Goal: Information Seeking & Learning: Check status

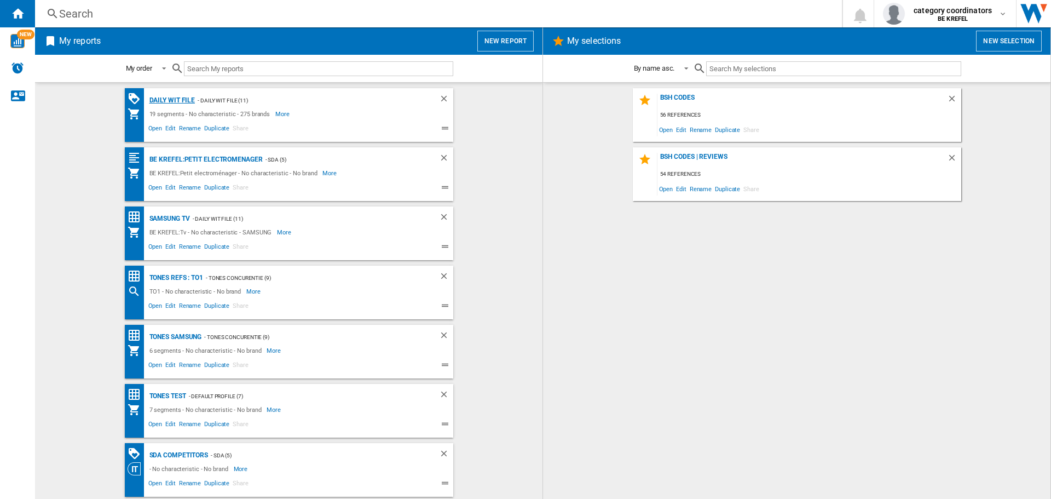
click at [171, 100] on div "Daily WIT file" at bounding box center [171, 101] width 49 height 14
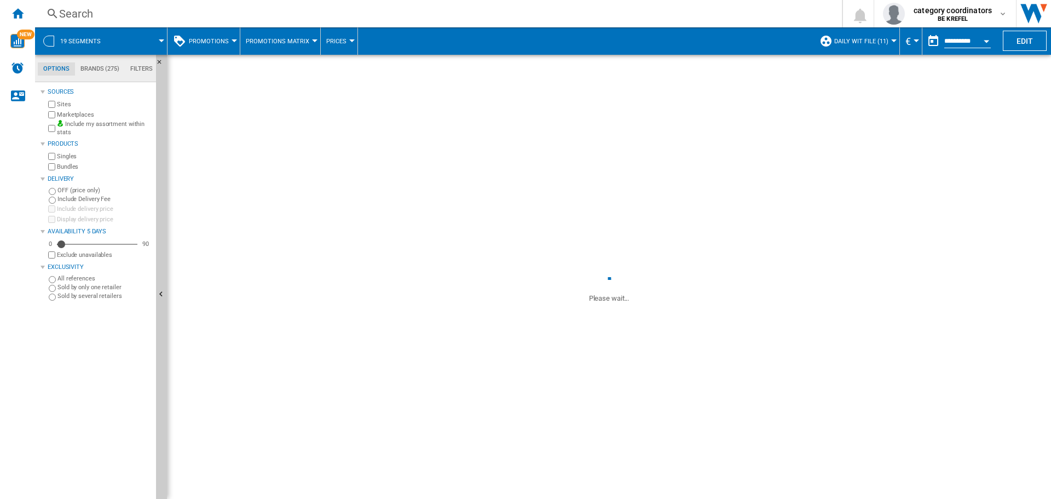
click at [218, 39] on span "Promotions" at bounding box center [209, 41] width 40 height 7
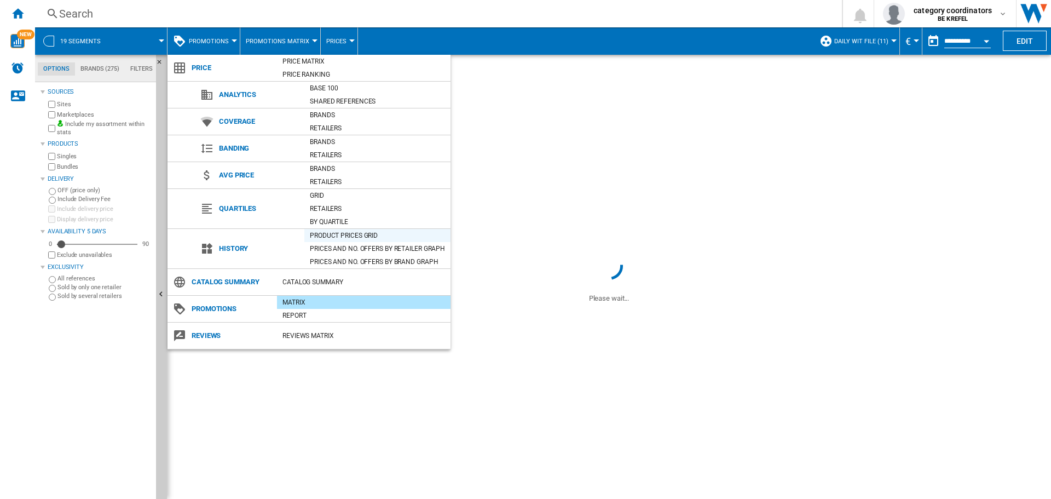
click at [354, 235] on div "Product prices grid" at bounding box center [377, 235] width 146 height 11
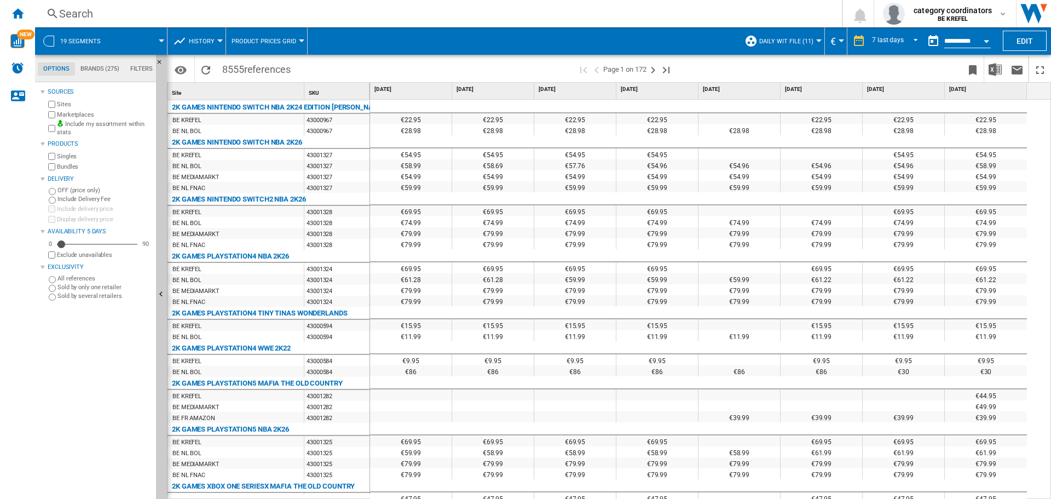
click at [136, 17] on div "Search" at bounding box center [436, 13] width 755 height 15
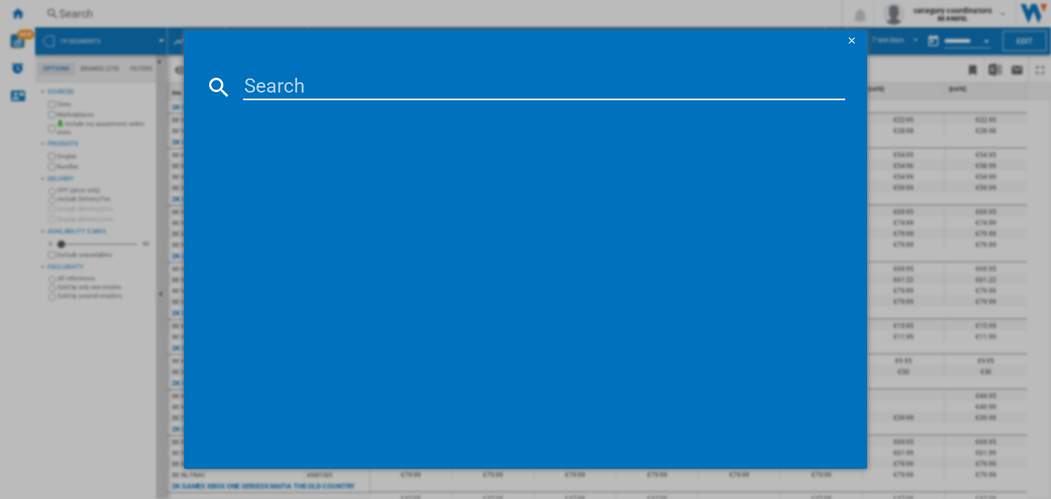
click at [309, 87] on input at bounding box center [544, 87] width 602 height 26
paste input "NZ64F5RD9ABEF"
type input "N"
type input "516351"
click at [307, 159] on div "SAMSUNG NZ64F5RD9AB INOX" at bounding box center [533, 157] width 591 height 11
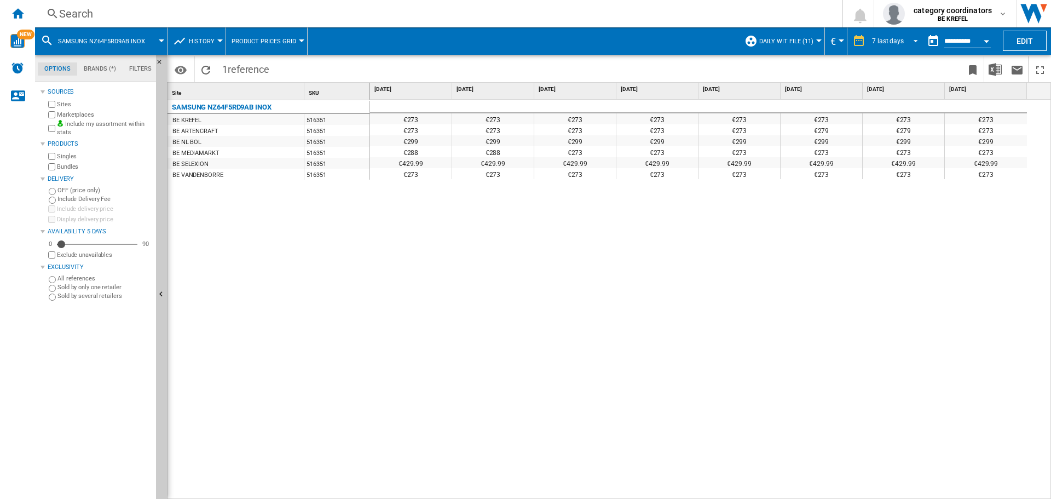
click at [896, 37] on span "7 last days" at bounding box center [888, 41] width 32 height 9
click at [888, 59] on div "14 last days" at bounding box center [889, 58] width 36 height 9
click at [200, 152] on div "BE MEDIAMARKT" at bounding box center [195, 153] width 47 height 11
click at [193, 143] on div "BE NL BOL" at bounding box center [186, 142] width 29 height 11
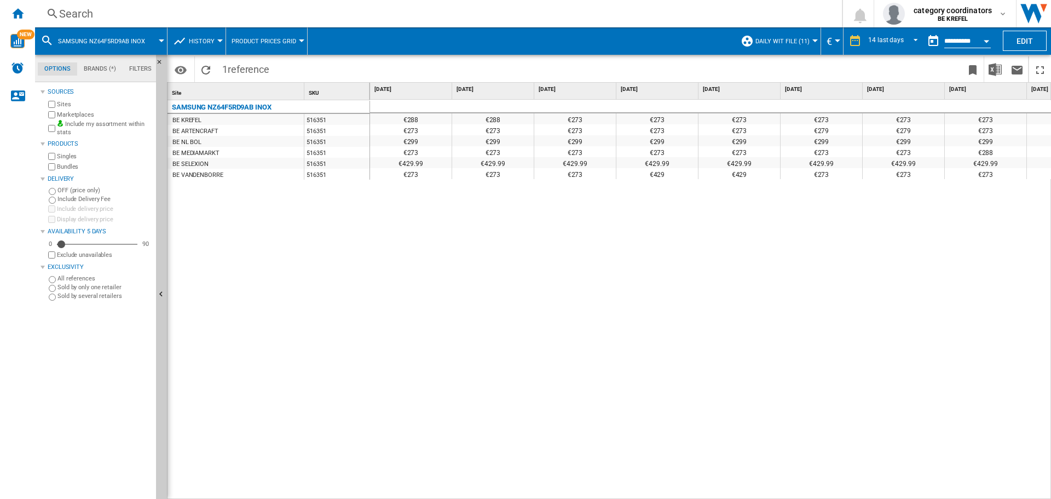
click at [193, 143] on div "BE NL BOL" at bounding box center [186, 142] width 29 height 11
click at [673, 240] on div "€288 €288 €273 €273 €273 €273 €273 €273 €273 €273 €273 €273 €273 €273 €273 €273…" at bounding box center [711, 300] width 682 height 400
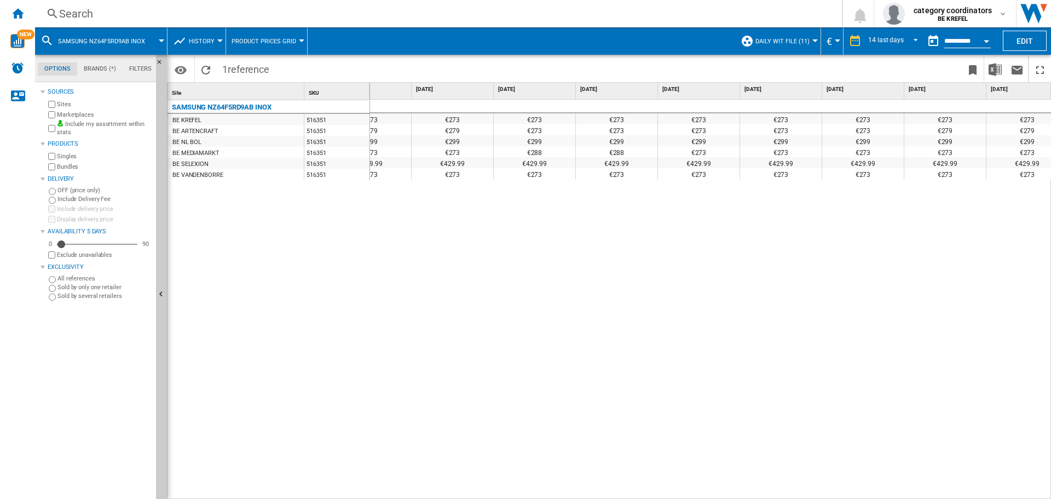
scroll to position [0, 488]
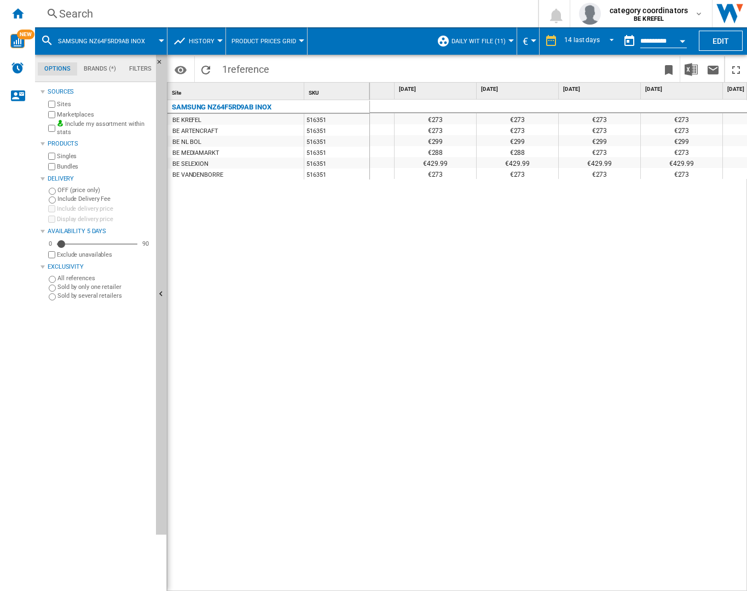
click at [683, 263] on div "€288 €288 €273 €273 €273 €273 €273 €273 €273 €273 €273 €273 €273 €273 €273 €273…" at bounding box center [559, 346] width 378 height 492
drag, startPoint x: 545, startPoint y: 248, endPoint x: 390, endPoint y: 277, distance: 158.1
click at [390, 277] on div "€288 €288 €273 €273 €273 €273 €273 €273 €273 €273 €273 €273 €273 €273 €273 €273…" at bounding box center [559, 346] width 378 height 492
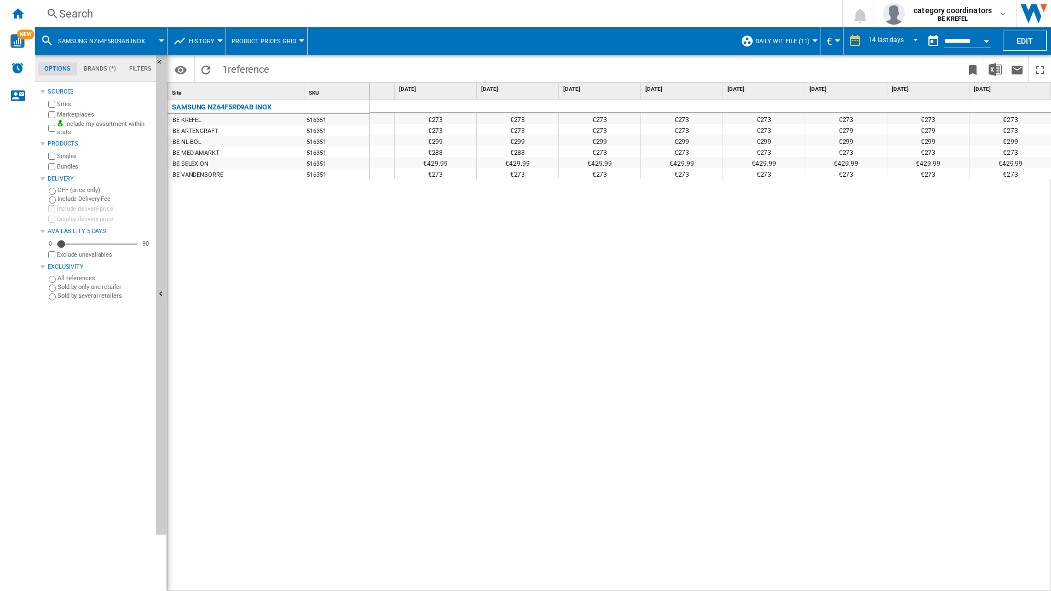
click at [630, 341] on div "€288 €288 €273 €273 €273 €273 €273 €273 €273 €273 €273 €273 €273 €273 €273 €273…" at bounding box center [711, 346] width 682 height 492
drag, startPoint x: 631, startPoint y: 338, endPoint x: 641, endPoint y: 331, distance: 12.2
click at [632, 338] on div "€288 €288 €273 €273 €273 €273 €273 €273 €273 €273 €273 €273 €273 €273 €273 €273…" at bounding box center [711, 346] width 682 height 492
click at [663, 297] on div "€288 €288 €273 €273 €273 €273 €273 €273 €273 €273 €273 €273 €273 €273 €273 €273…" at bounding box center [711, 346] width 682 height 492
drag, startPoint x: 663, startPoint y: 297, endPoint x: 457, endPoint y: 329, distance: 208.3
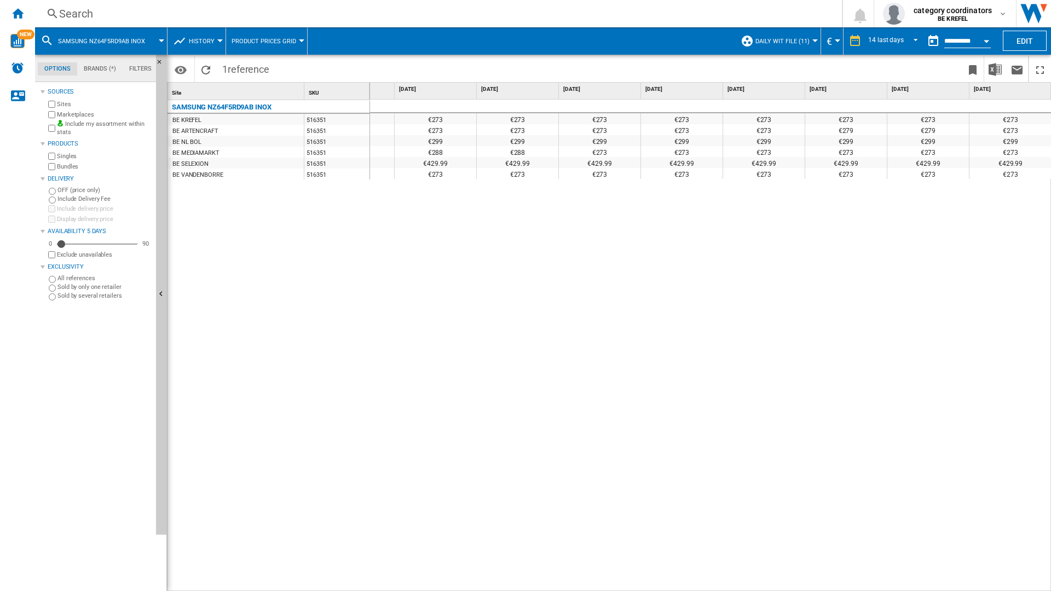
click at [457, 329] on div "€288 €288 €273 €273 €273 €273 €273 €273 €273 €273 €273 €273 €273 €273 €273 €273…" at bounding box center [711, 346] width 682 height 492
click at [25, 13] on div "Home" at bounding box center [17, 13] width 35 height 27
